Goal: Find specific page/section: Find specific page/section

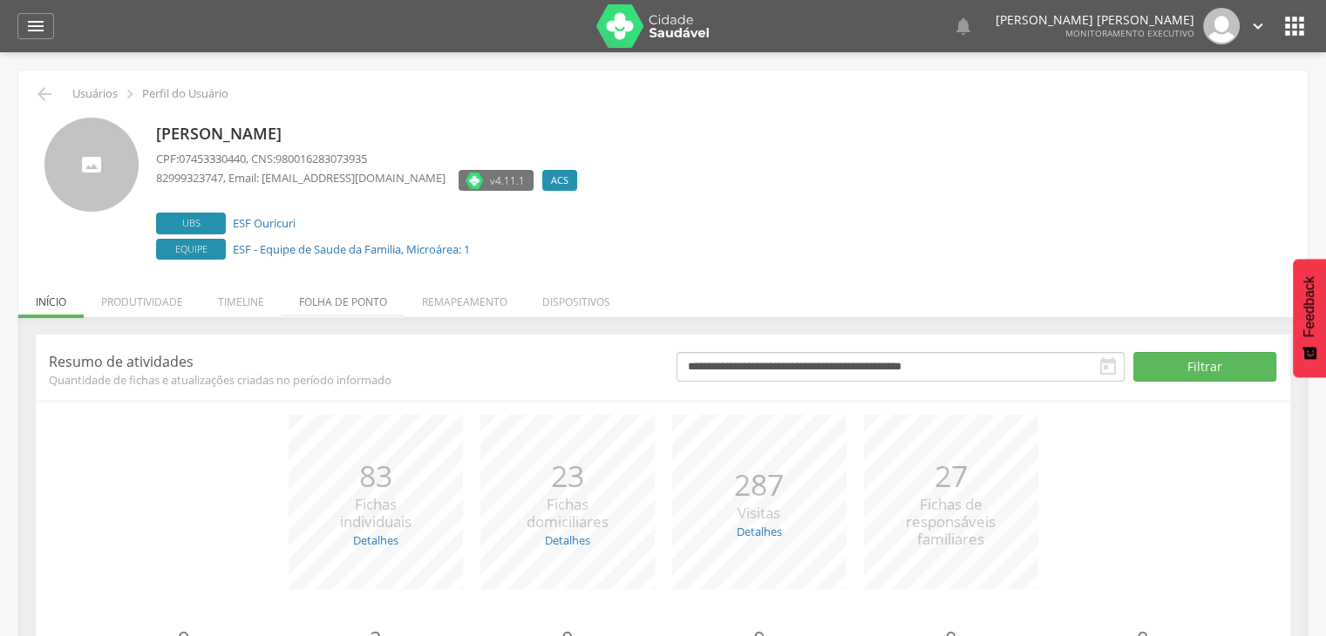
click at [325, 302] on li "Folha de ponto" at bounding box center [343, 297] width 123 height 41
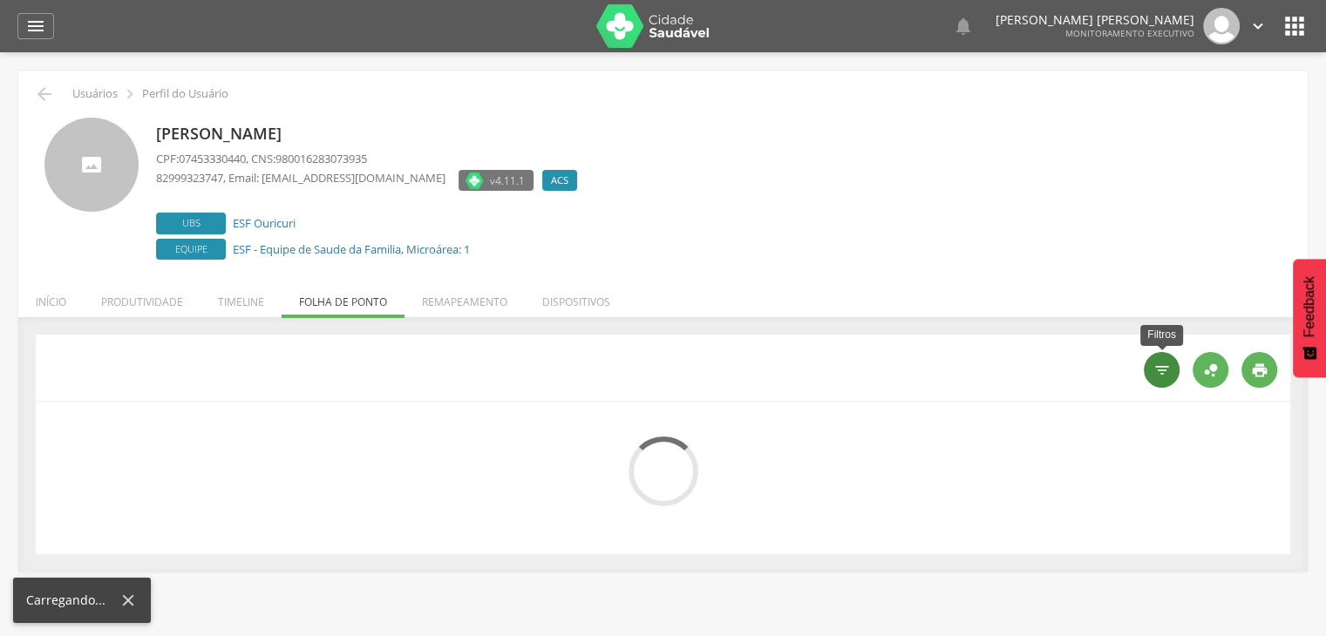
click at [1171, 383] on div "" at bounding box center [1162, 370] width 36 height 36
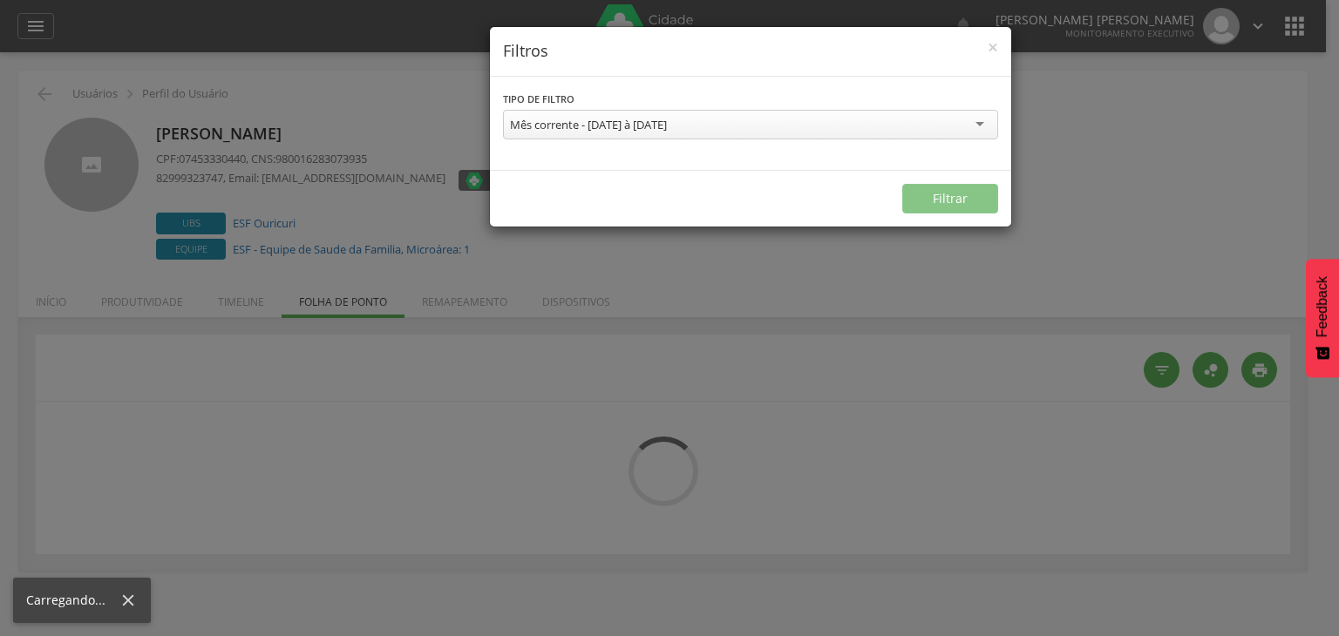
click at [705, 250] on div "**********" at bounding box center [669, 318] width 1339 height 636
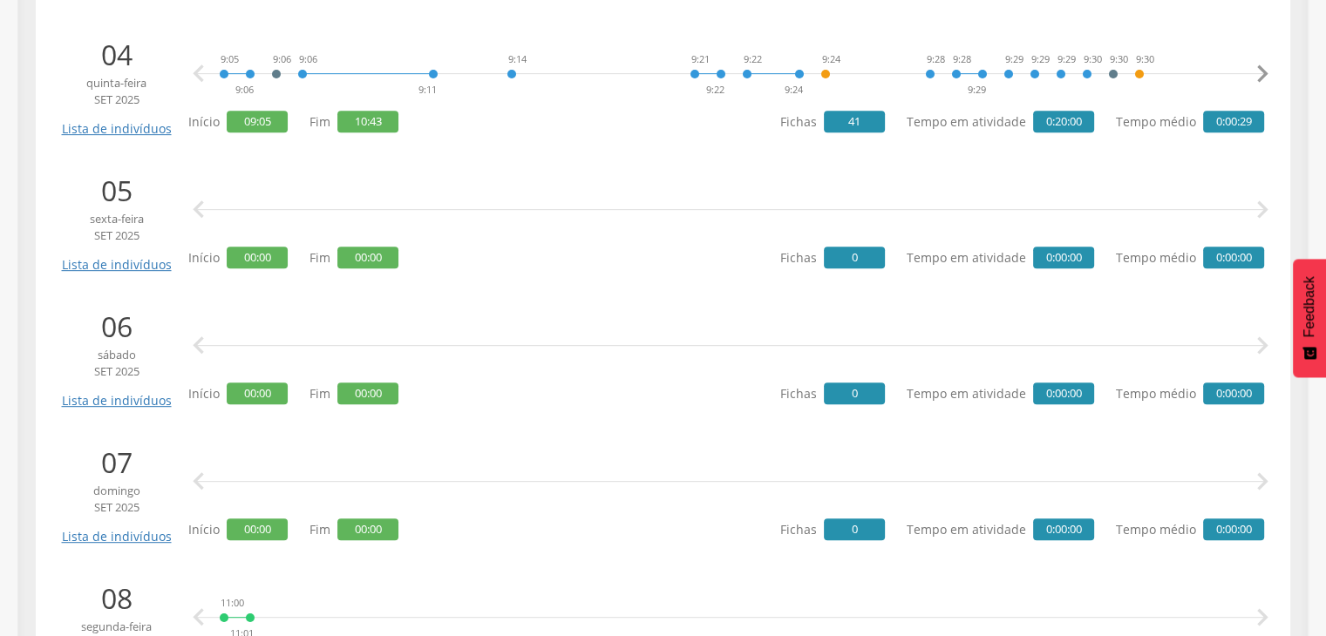
scroll to position [259, 0]
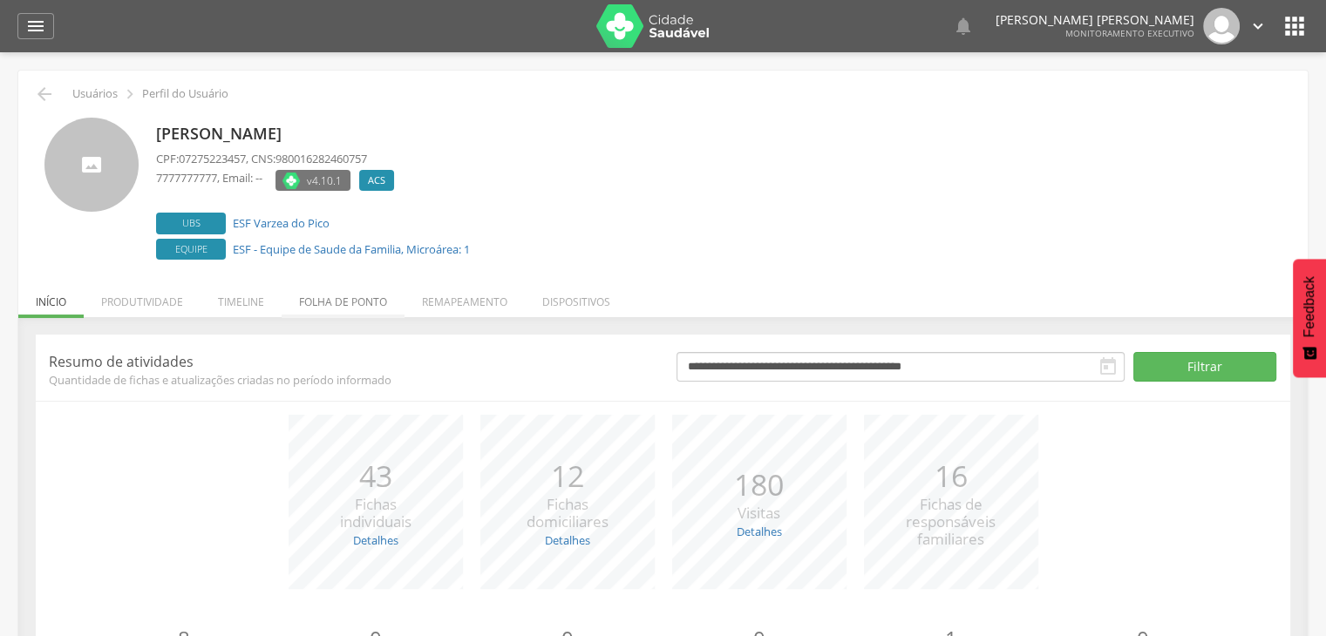
click at [300, 302] on li "Folha de ponto" at bounding box center [343, 297] width 123 height 41
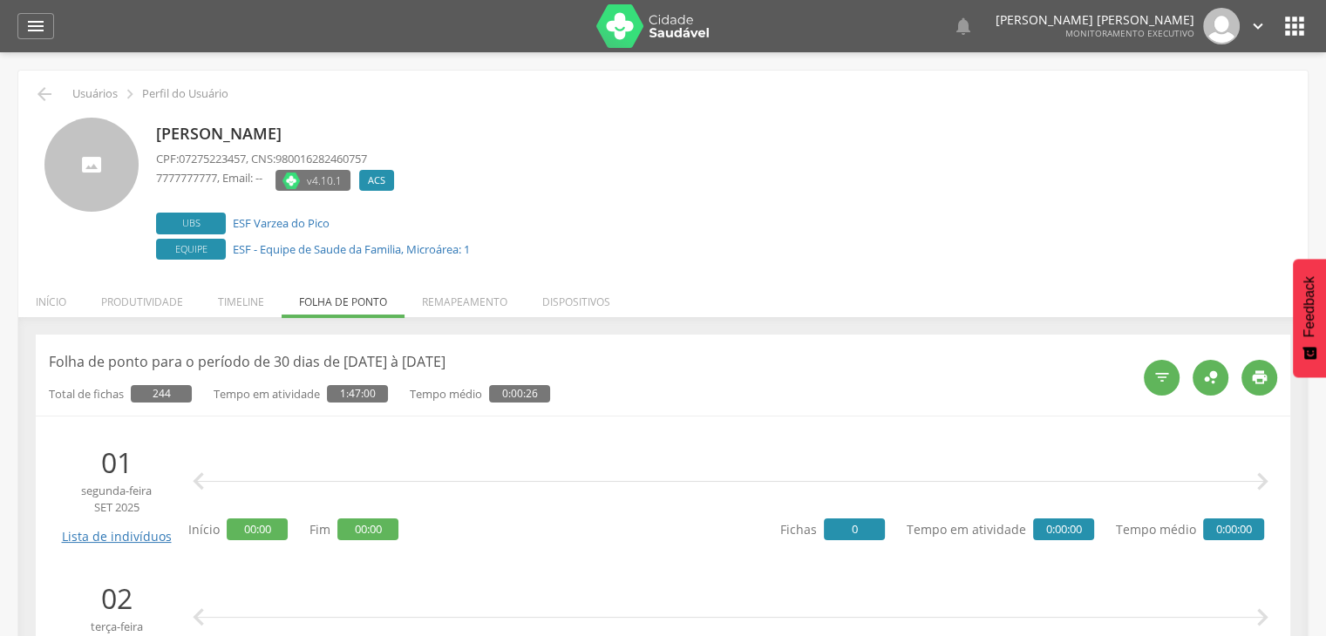
click at [580, 592] on div " " at bounding box center [730, 618] width 1067 height 52
